Goal: Transaction & Acquisition: Purchase product/service

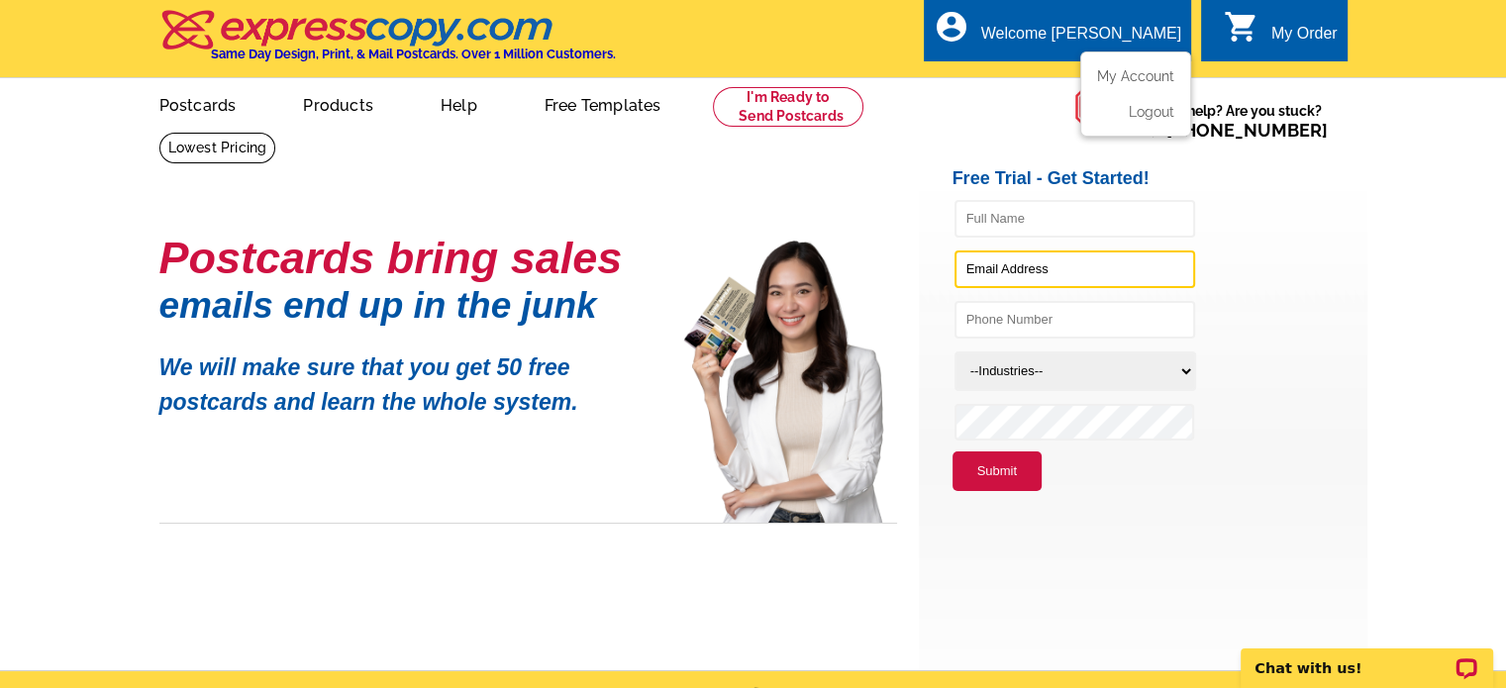
type input "[EMAIL_ADDRESS][PERSON_NAME][DOMAIN_NAME]"
click at [1129, 87] on li "My Account" at bounding box center [1135, 81] width 107 height 26
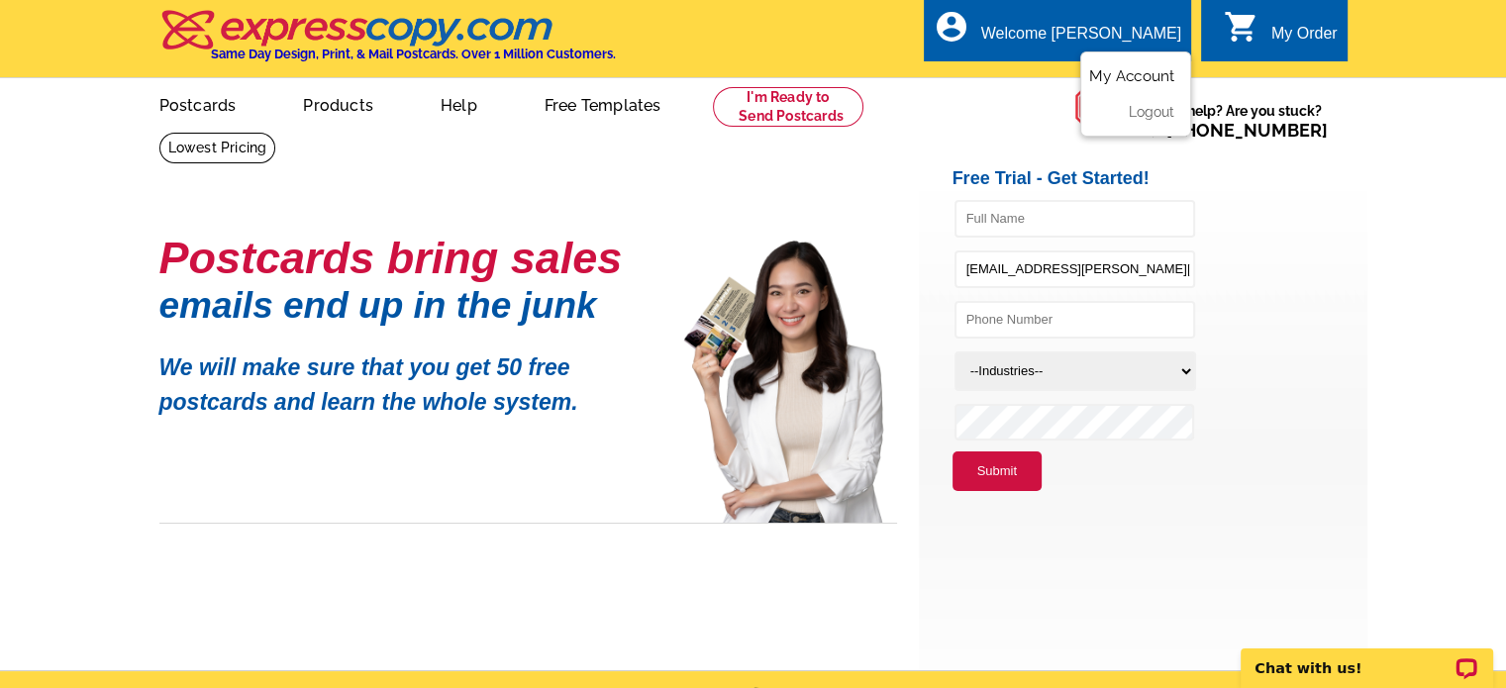
click at [1129, 80] on link "My Account" at bounding box center [1131, 76] width 85 height 18
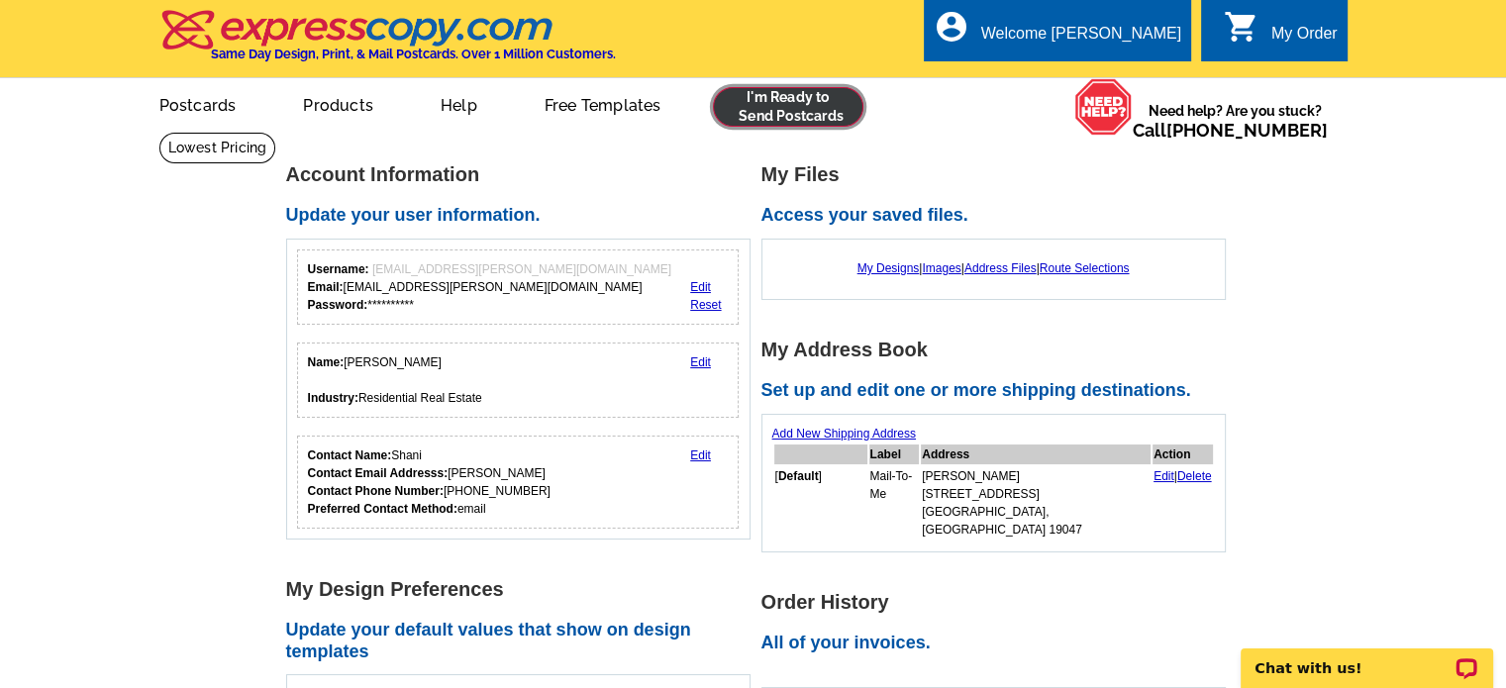
click at [764, 104] on link at bounding box center [788, 107] width 151 height 40
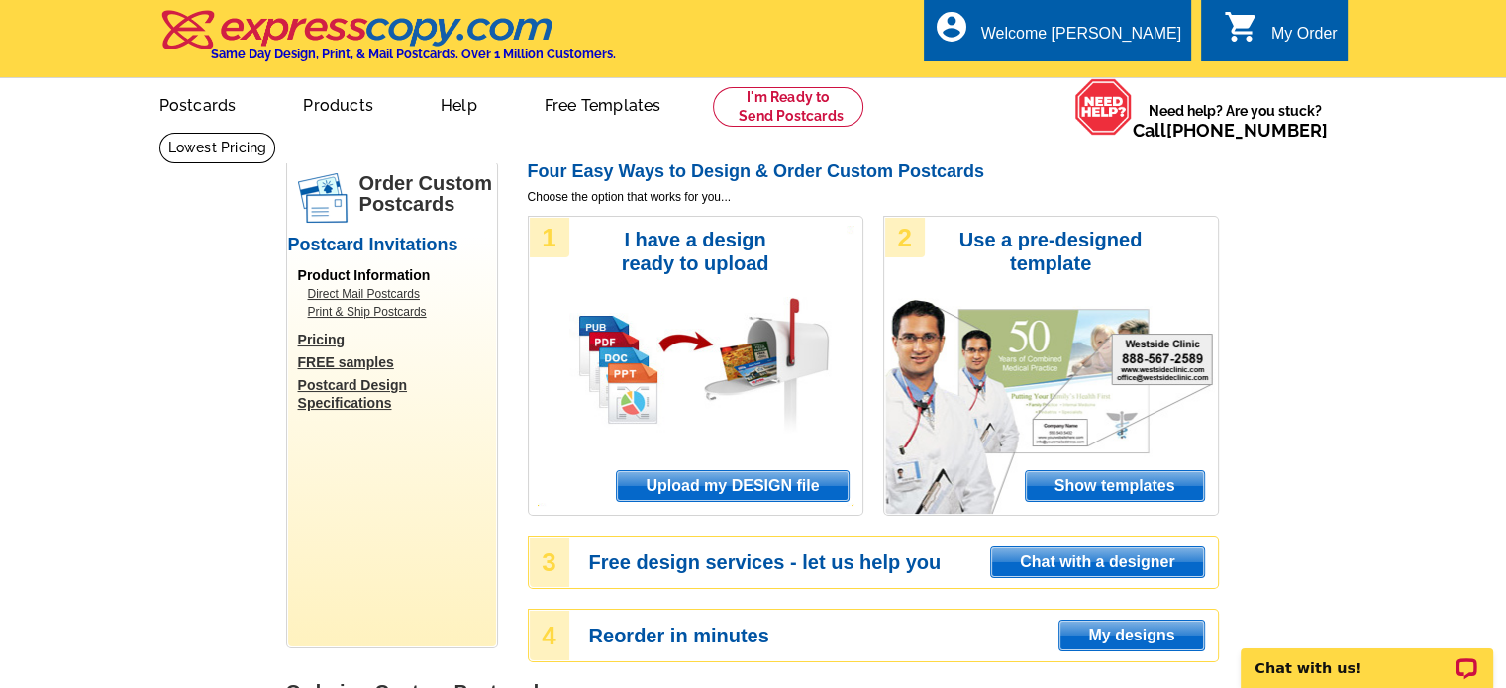
click at [990, 284] on div "2 Use a pre-designed template Show templates" at bounding box center [1051, 366] width 336 height 300
click at [1091, 482] on span "Show templates" at bounding box center [1114, 486] width 178 height 30
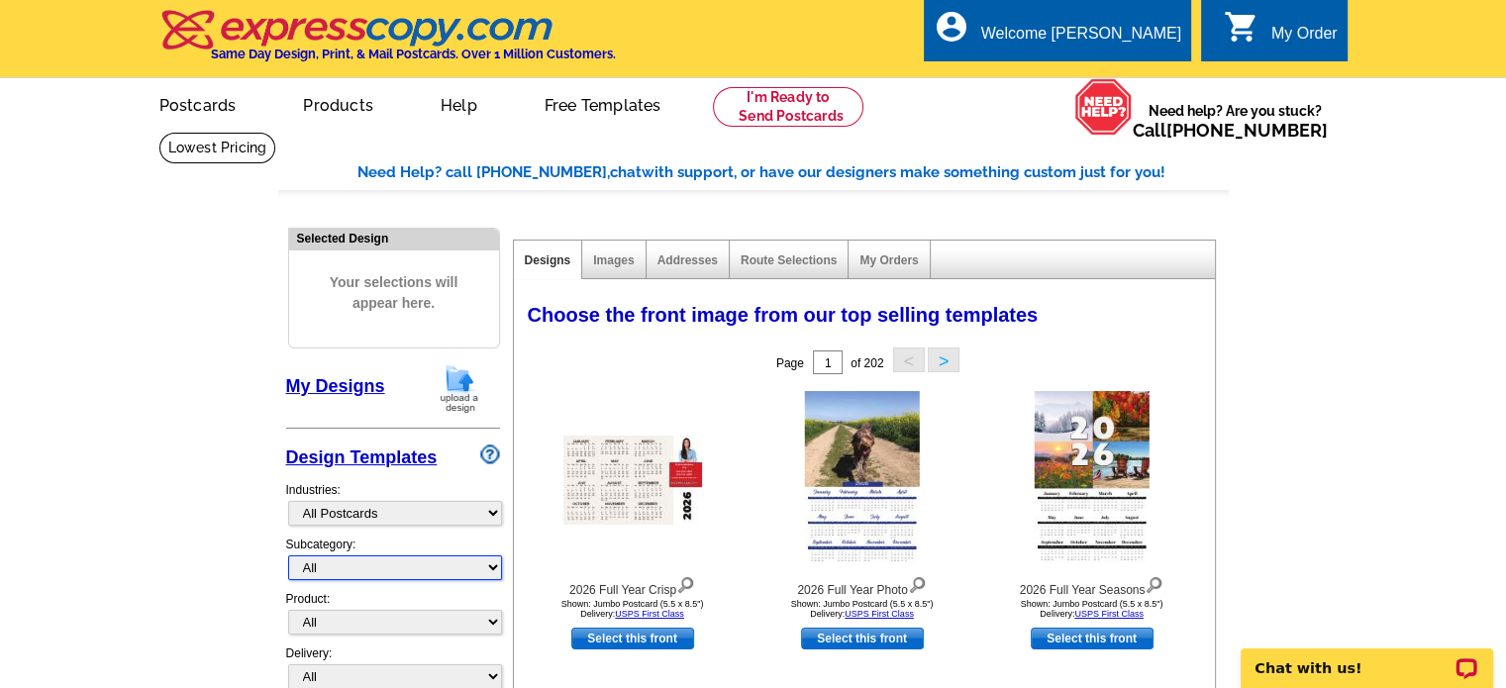
click at [479, 561] on select "All" at bounding box center [395, 567] width 214 height 25
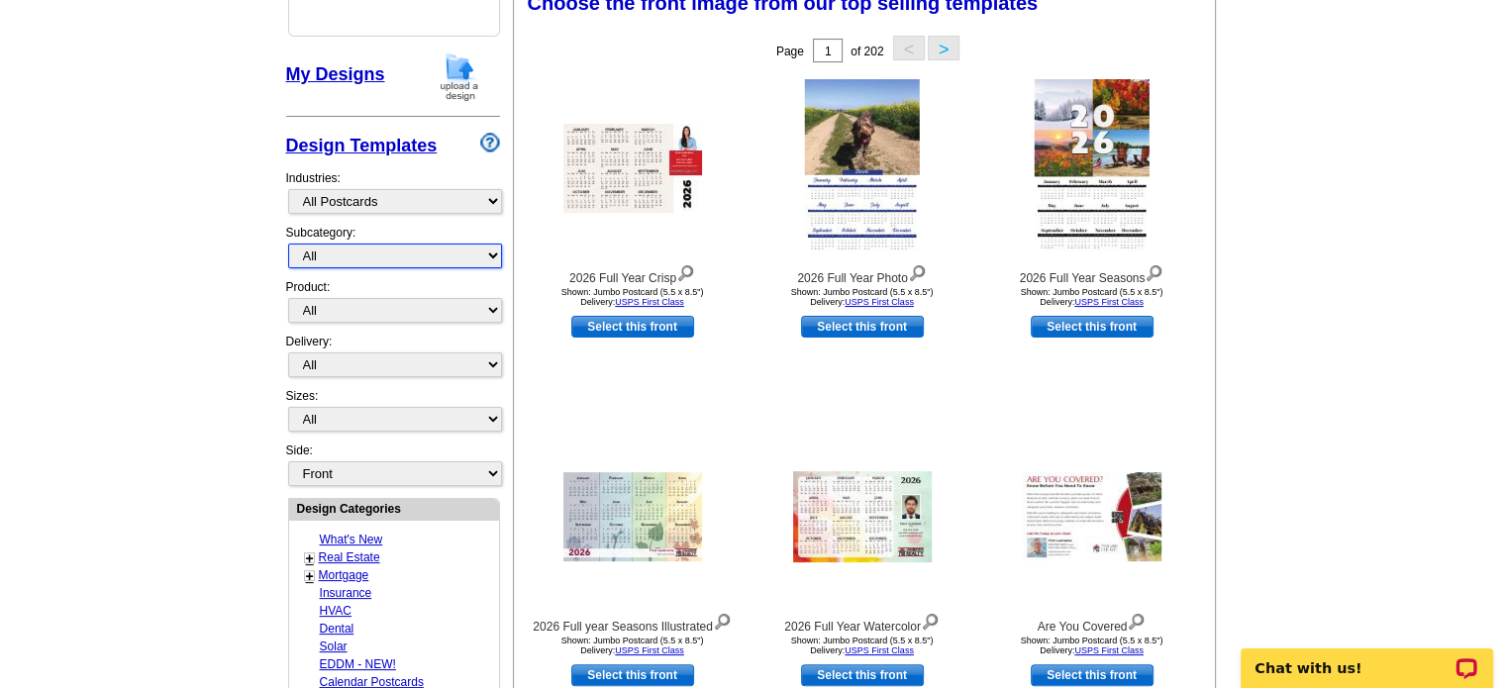
scroll to position [334, 0]
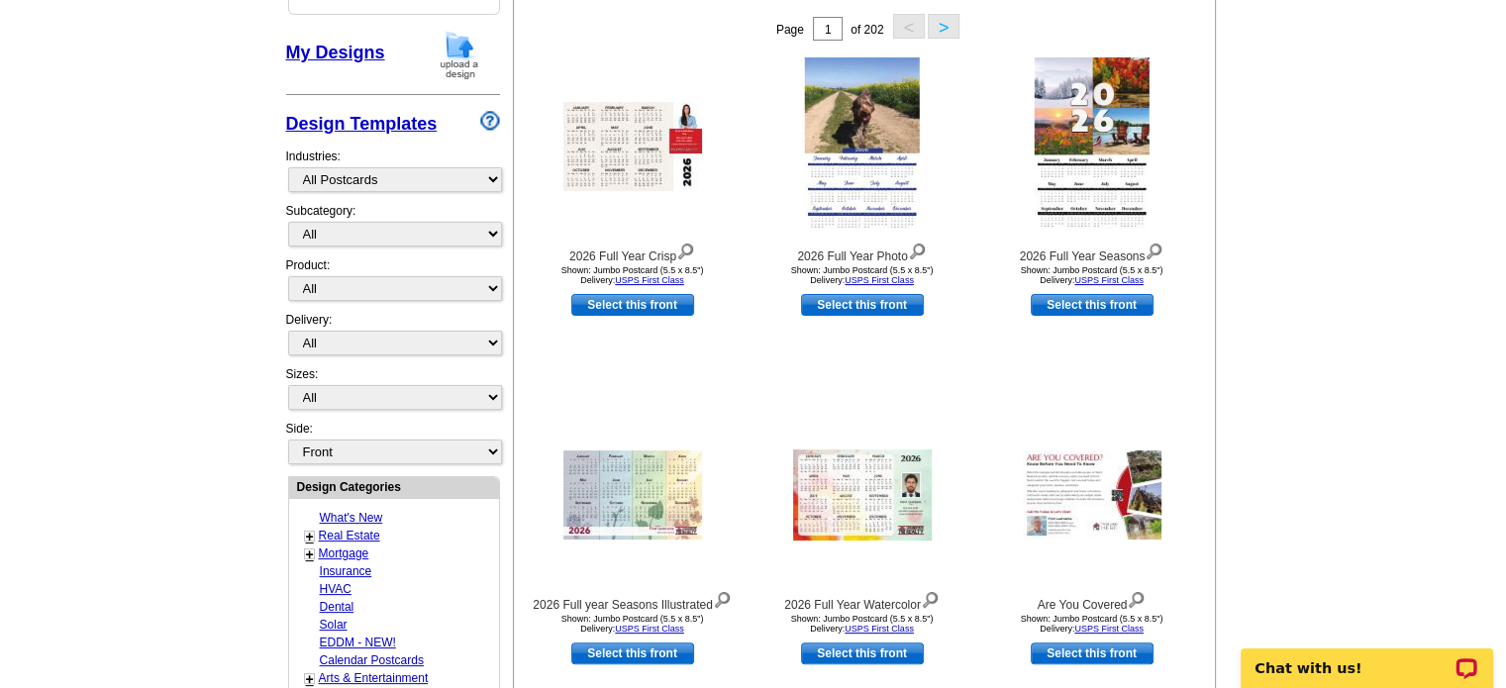
click at [364, 118] on link "Design Templates" at bounding box center [361, 124] width 151 height 20
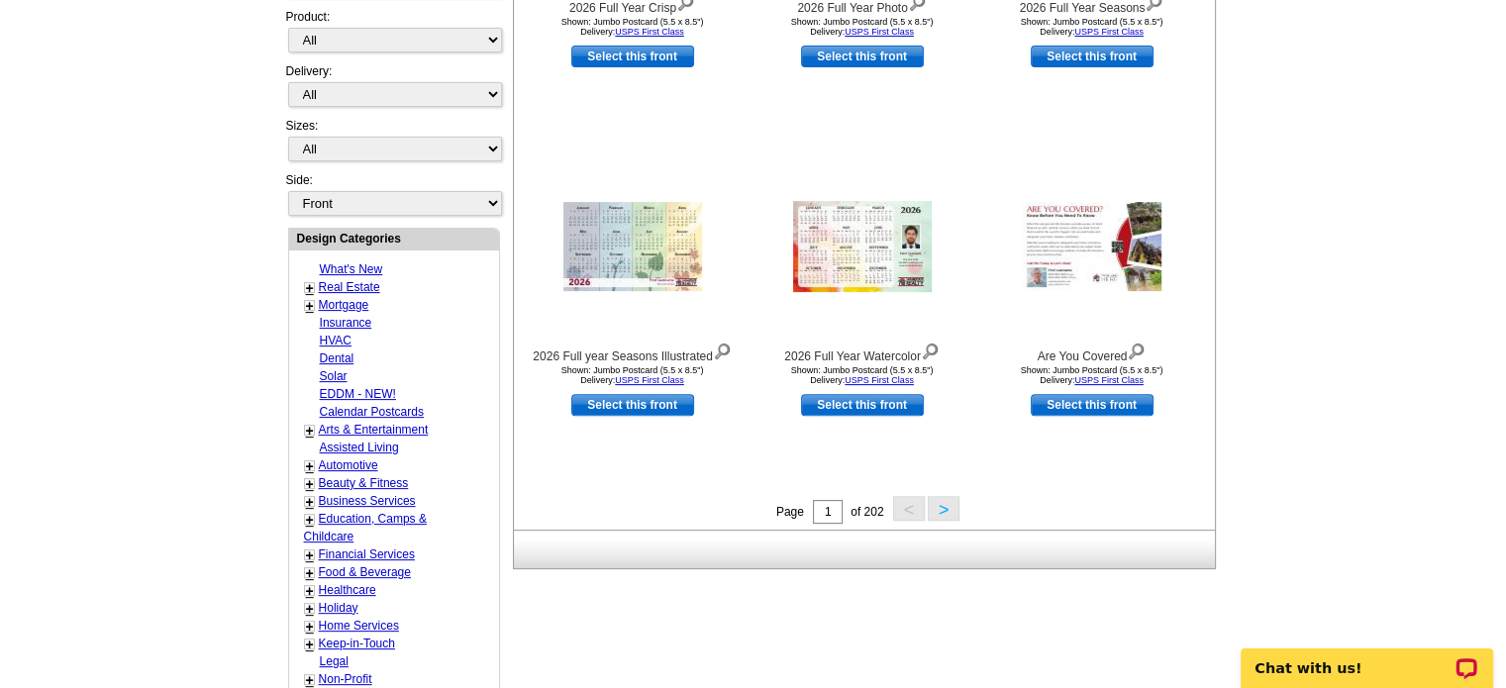
scroll to position [594, 0]
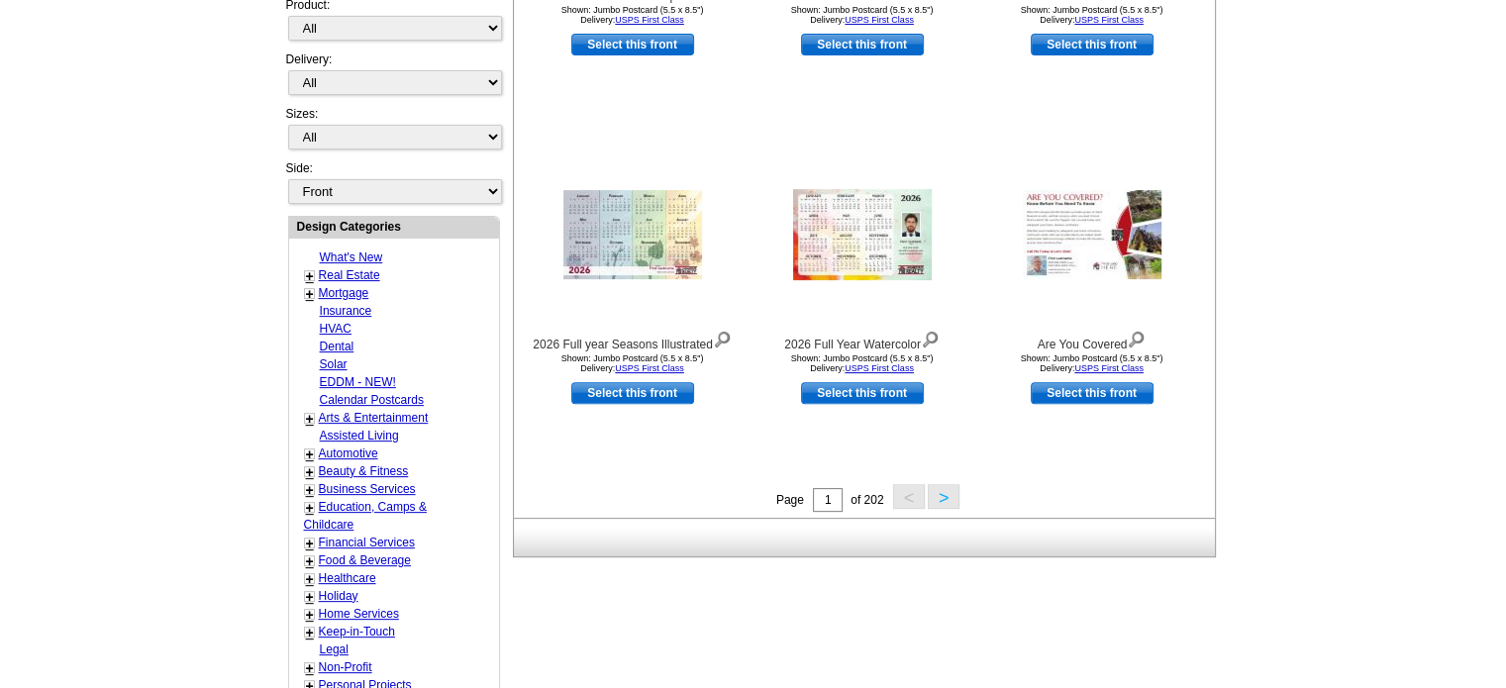
click at [346, 284] on div "+ Mortgage - Distressed Homeowners - Lending - Refinance - Seminars" at bounding box center [375, 293] width 153 height 18
click at [351, 269] on link "Real Estate" at bounding box center [349, 275] width 61 height 14
select select "785"
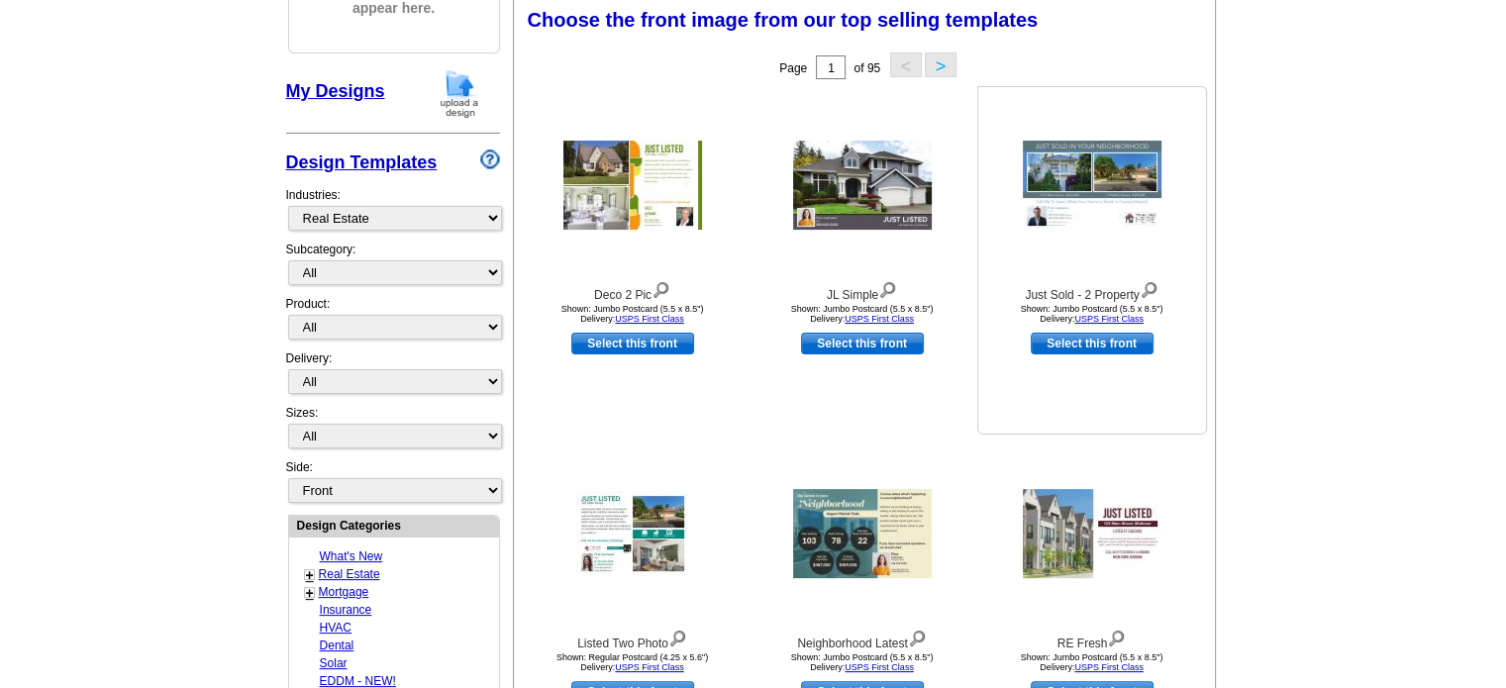
scroll to position [292, 0]
